Goal: Find contact information: Find contact information

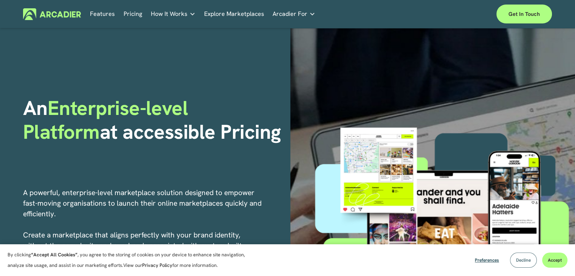
click at [512, 260] on button "Decline" at bounding box center [523, 259] width 27 height 15
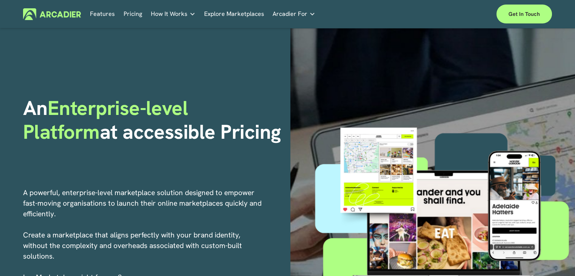
click at [136, 15] on link "Pricing" at bounding box center [133, 14] width 19 height 12
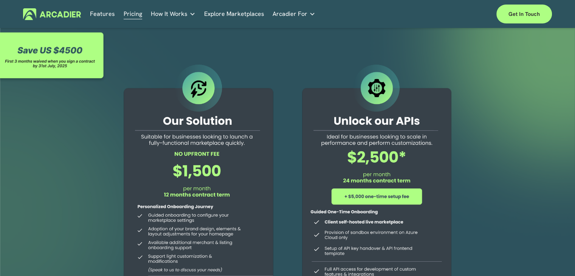
click at [223, 14] on link "Explore Marketplaces" at bounding box center [234, 14] width 60 height 12
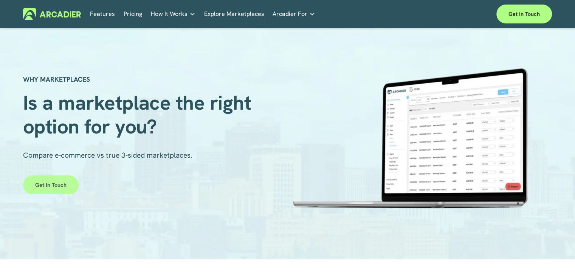
click at [54, 182] on link "Get in touch" at bounding box center [51, 184] width 56 height 19
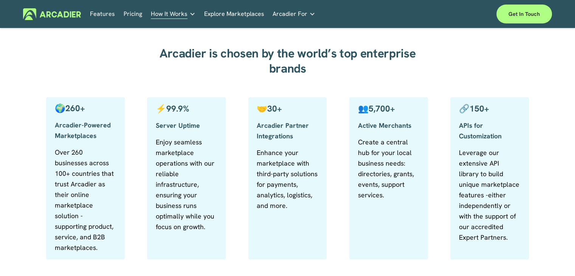
scroll to position [340, 0]
